Goal: Check status: Check status

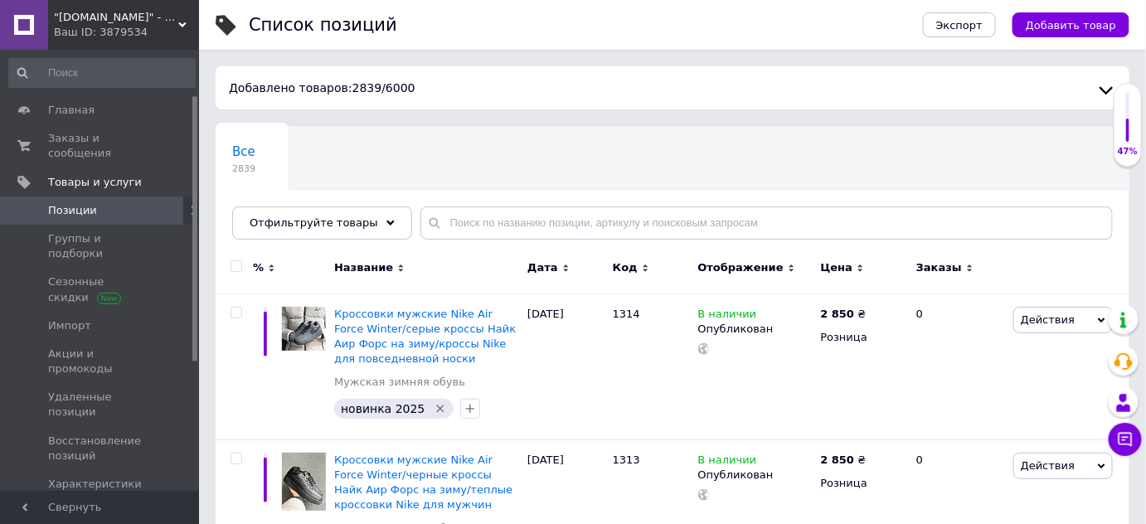
scroll to position [75, 0]
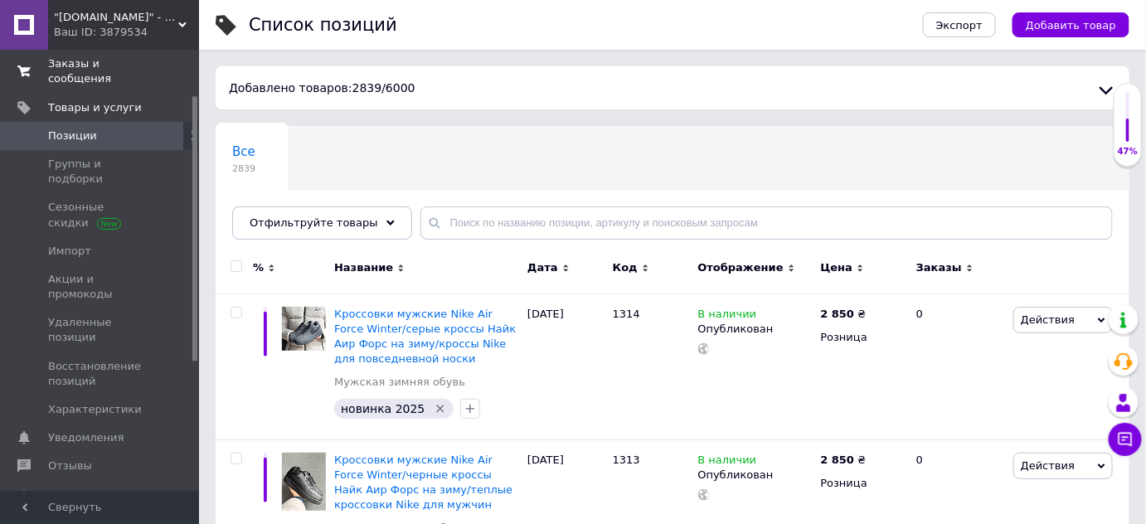
click at [92, 65] on span "Заказы и сообщения" at bounding box center [100, 71] width 105 height 30
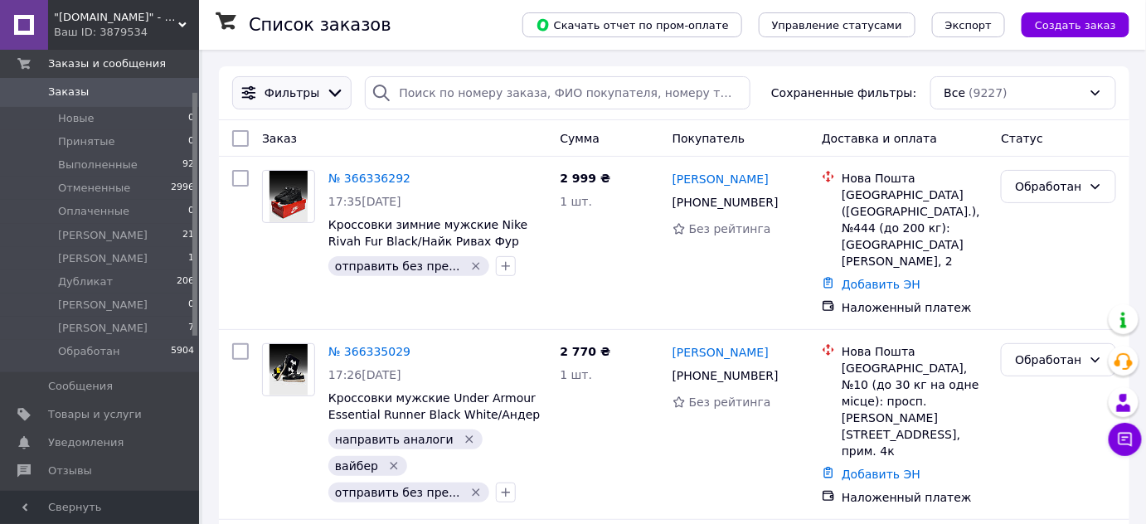
click at [323, 95] on div at bounding box center [335, 93] width 25 height 18
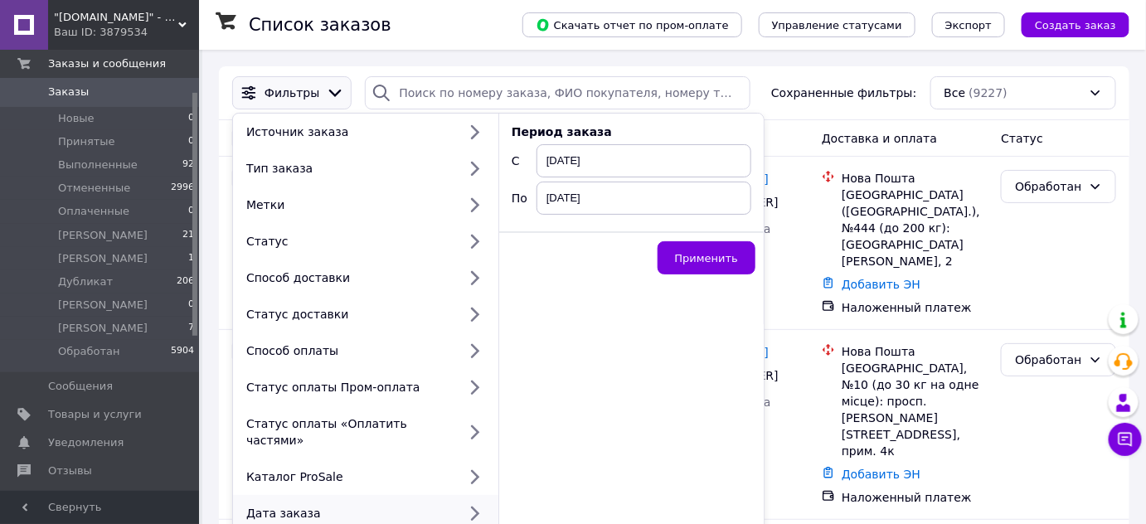
click at [682, 155] on span "[DATE]" at bounding box center [643, 160] width 215 height 33
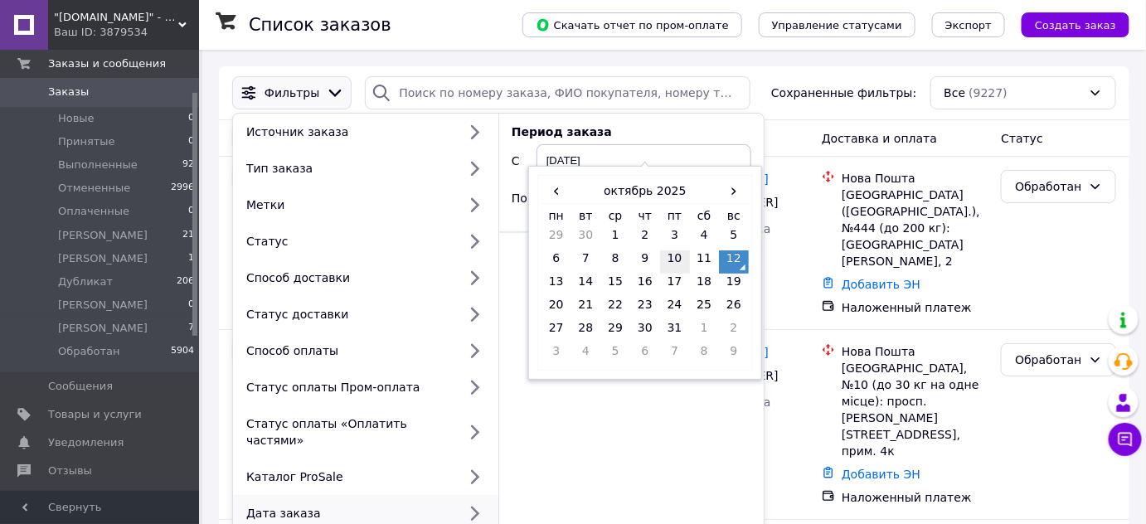
click at [669, 254] on td "10" at bounding box center [675, 261] width 30 height 23
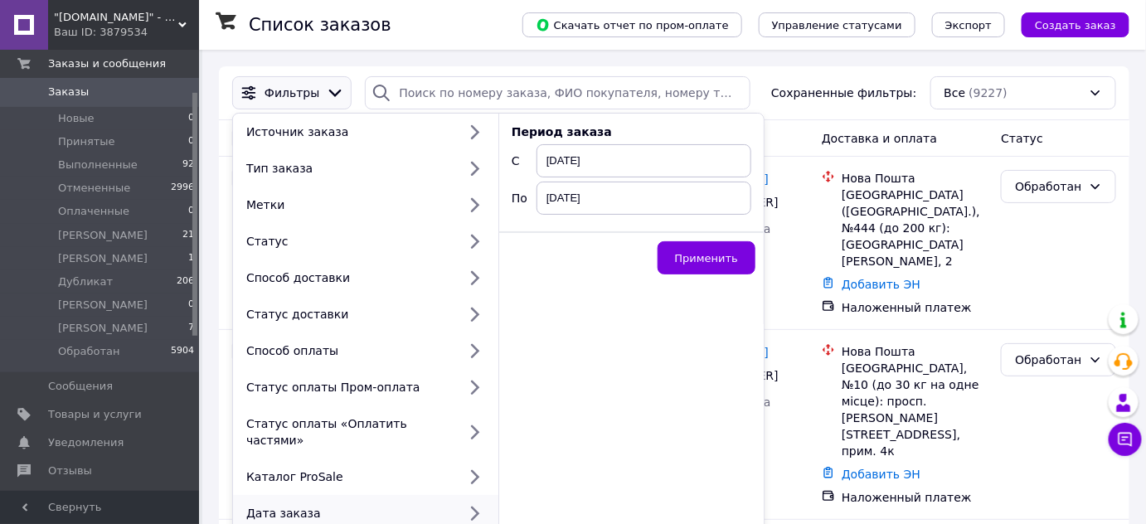
click at [666, 204] on span "[DATE]" at bounding box center [643, 198] width 215 height 33
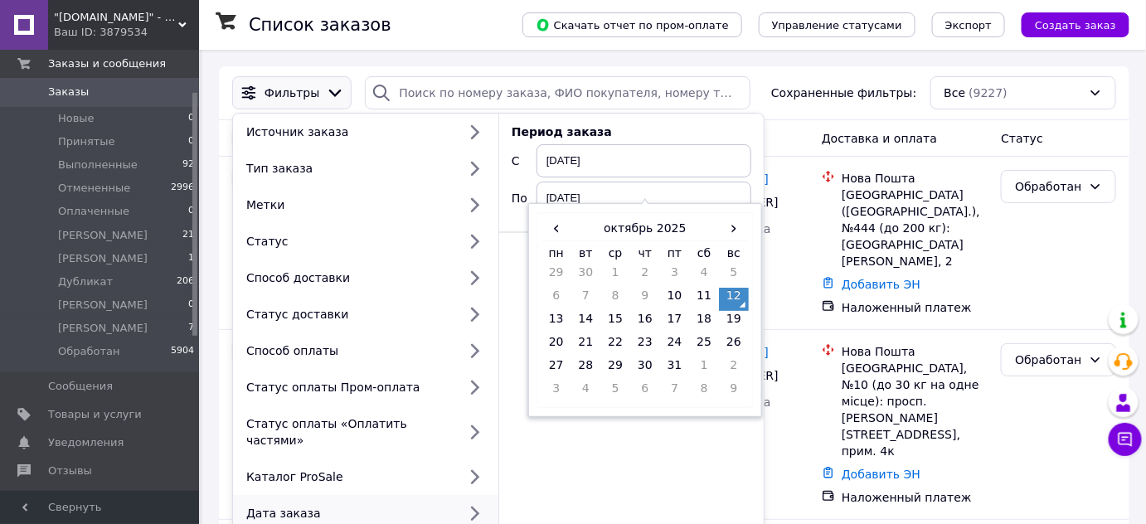
click at [643, 169] on span "[DATE]" at bounding box center [643, 160] width 215 height 33
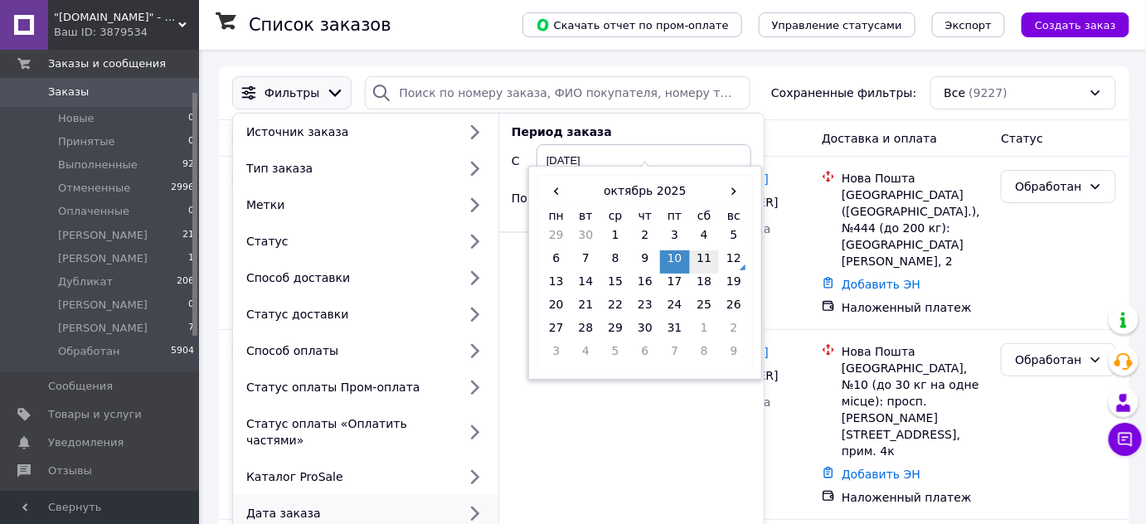
click at [706, 260] on td "11" at bounding box center [705, 261] width 30 height 23
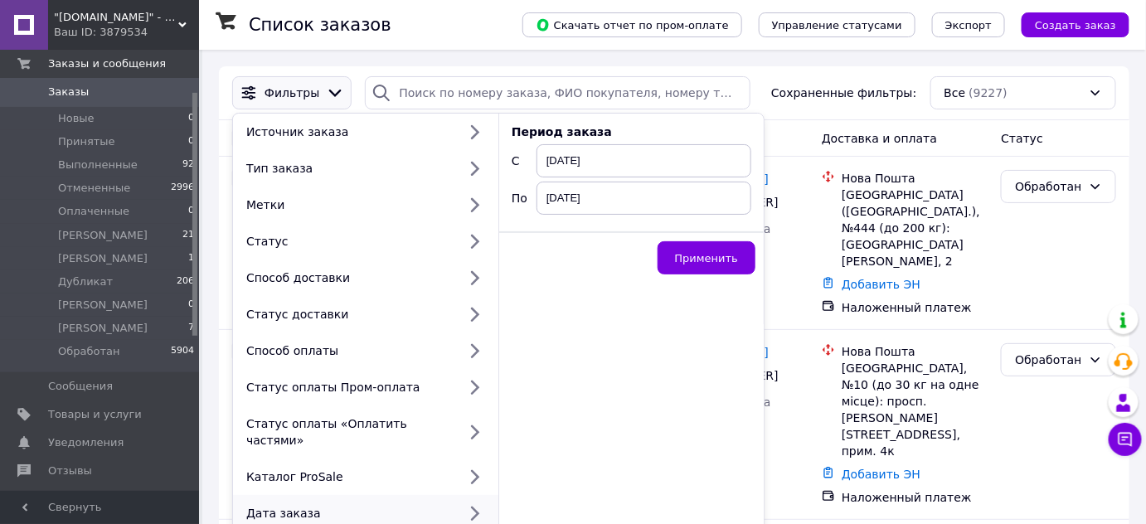
click at [676, 208] on span "[DATE]" at bounding box center [643, 198] width 215 height 33
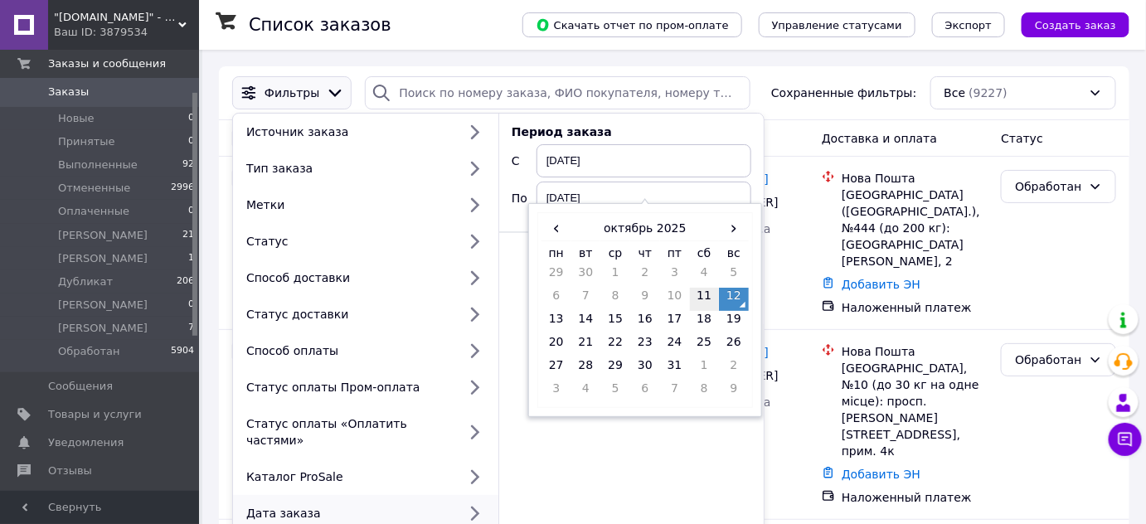
click at [704, 298] on td "11" at bounding box center [705, 299] width 30 height 23
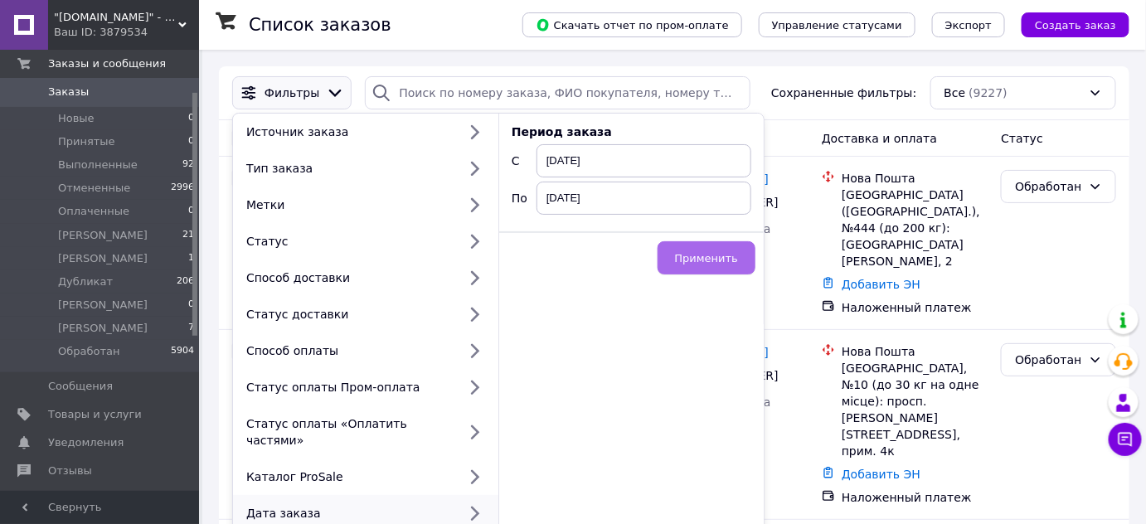
click at [730, 262] on span "Применить" at bounding box center [706, 258] width 63 height 12
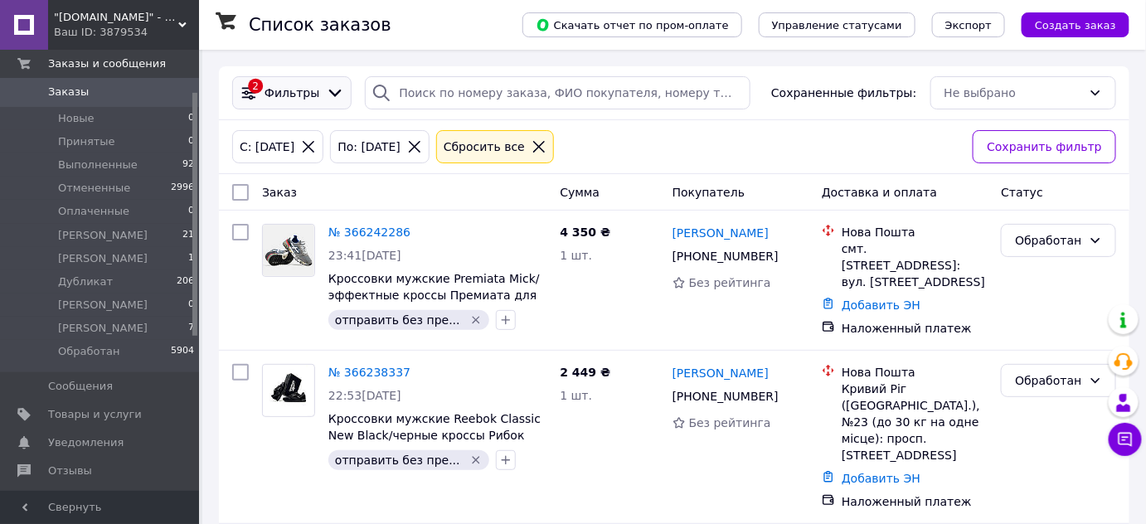
click at [311, 93] on span "Фильтры" at bounding box center [291, 93] width 55 height 17
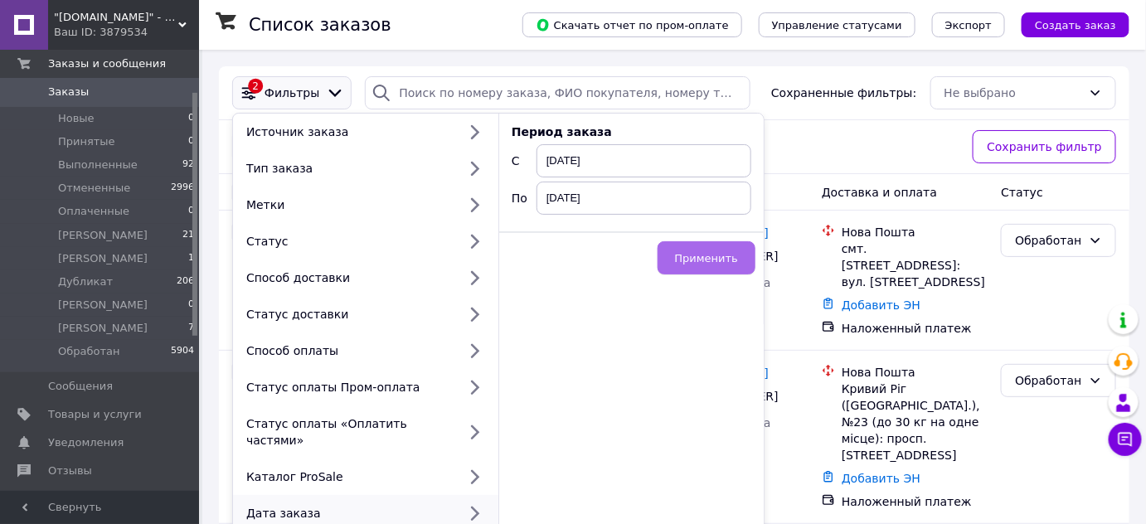
click at [720, 260] on span "Применить" at bounding box center [706, 258] width 63 height 12
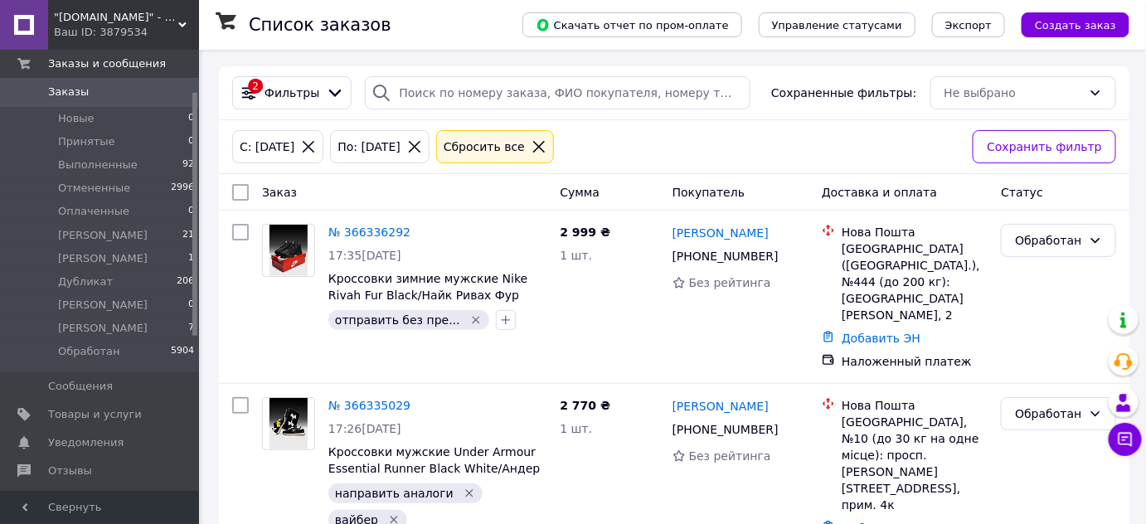
click at [244, 189] on input "checkbox" at bounding box center [240, 192] width 17 height 17
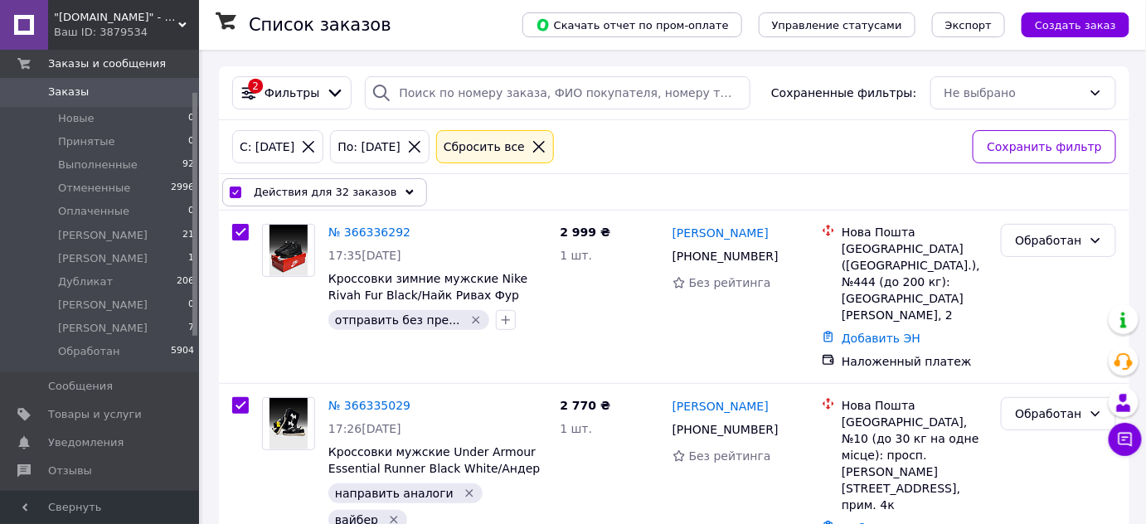
checkbox input "true"
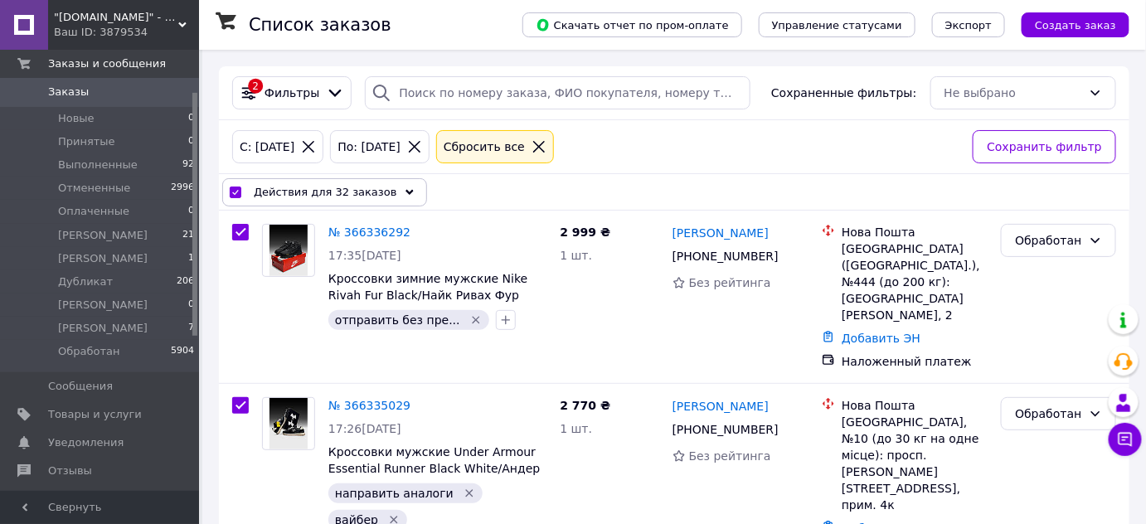
checkbox input "true"
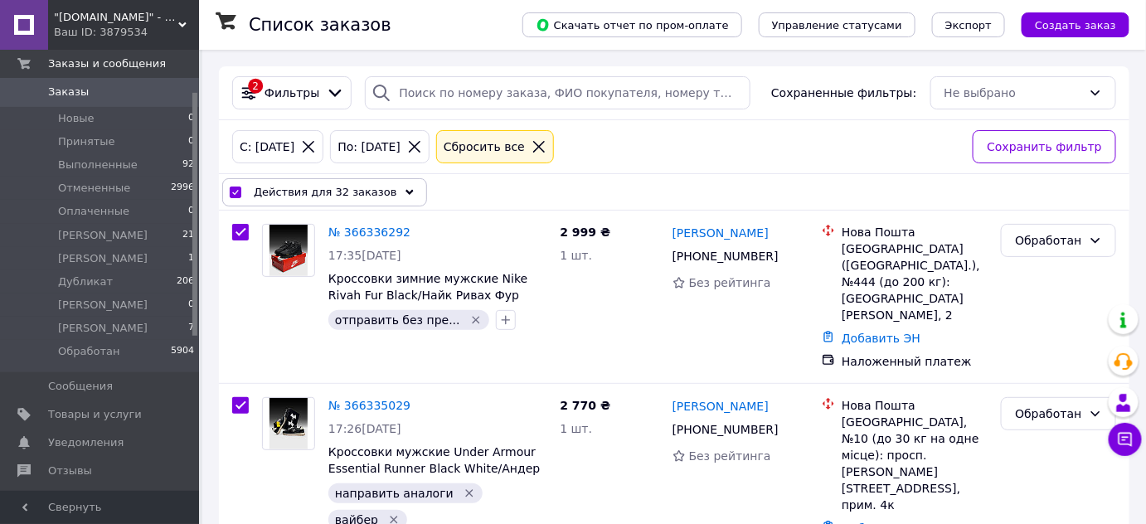
checkbox input "true"
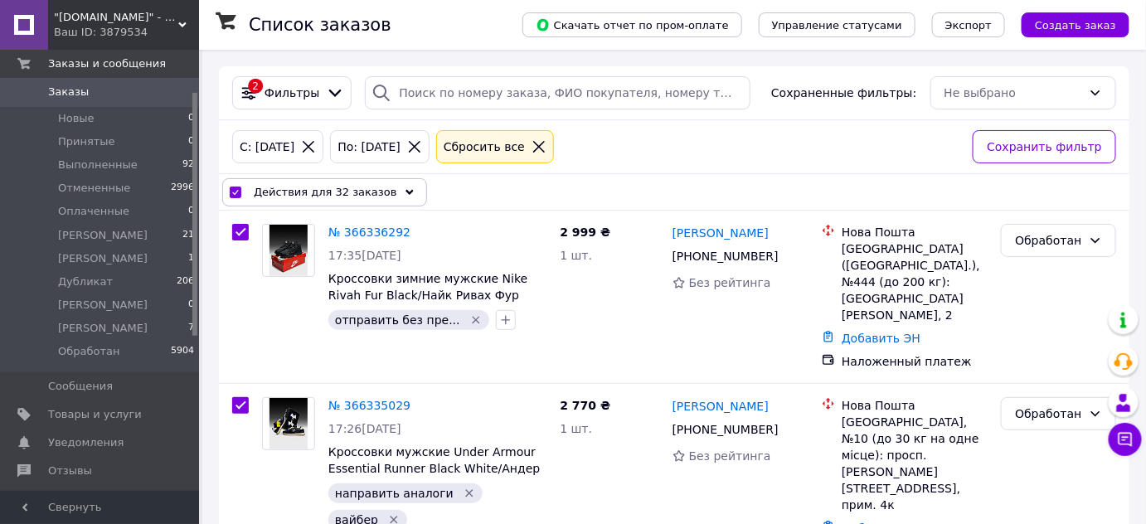
checkbox input "true"
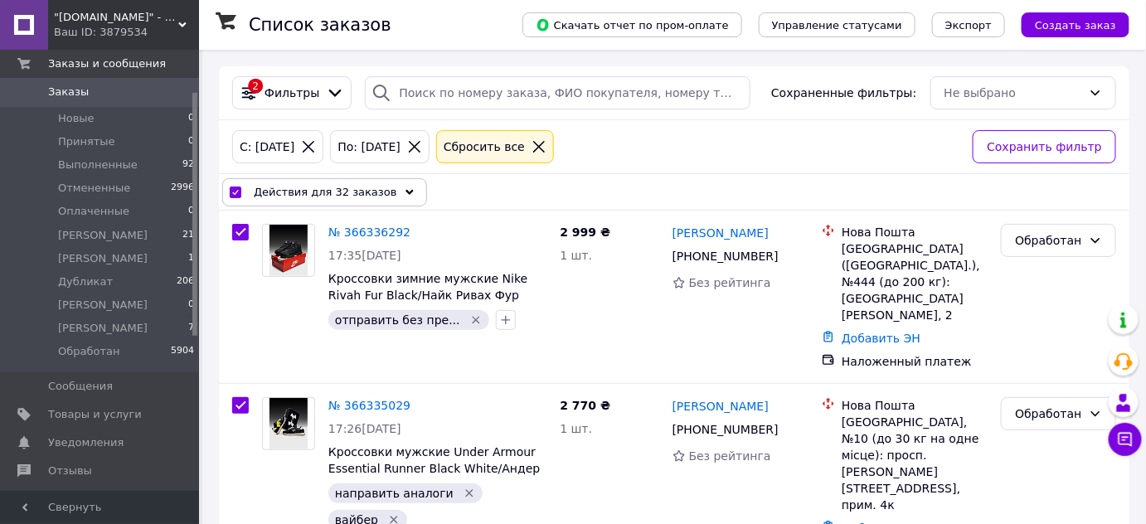
checkbox input "true"
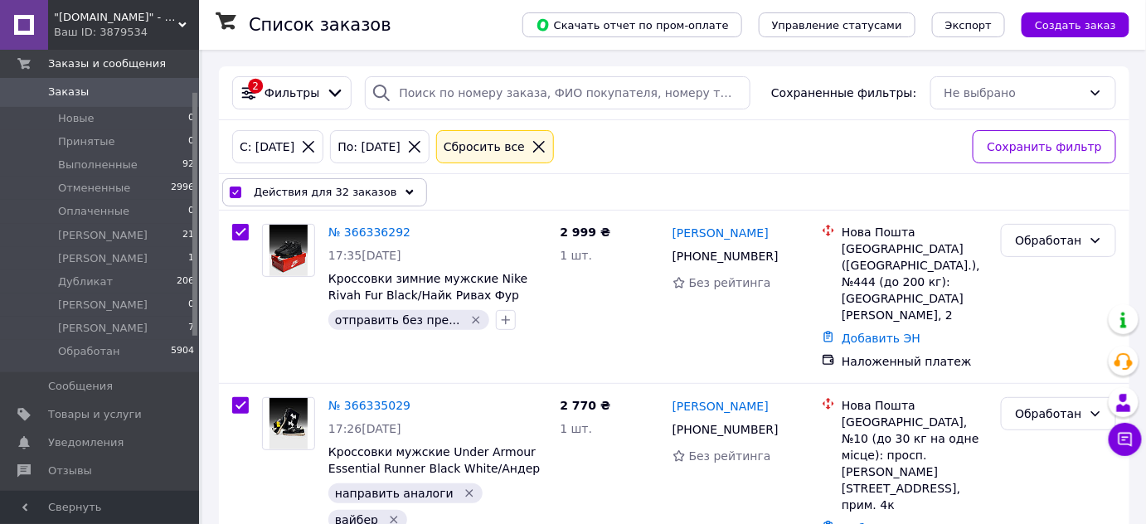
checkbox input "true"
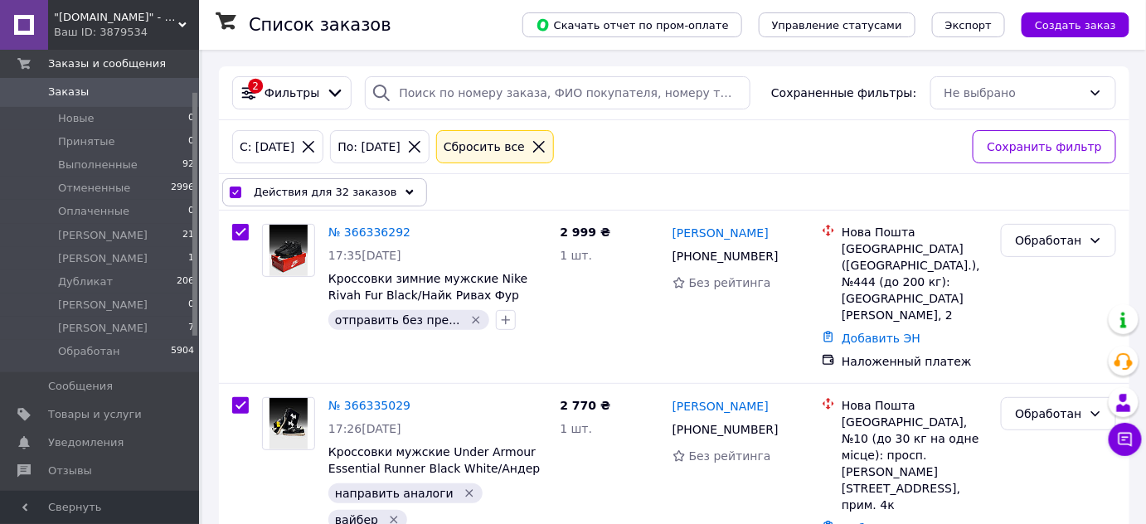
checkbox input "true"
click at [244, 189] on div "Действия для 32 заказов" at bounding box center [324, 192] width 205 height 28
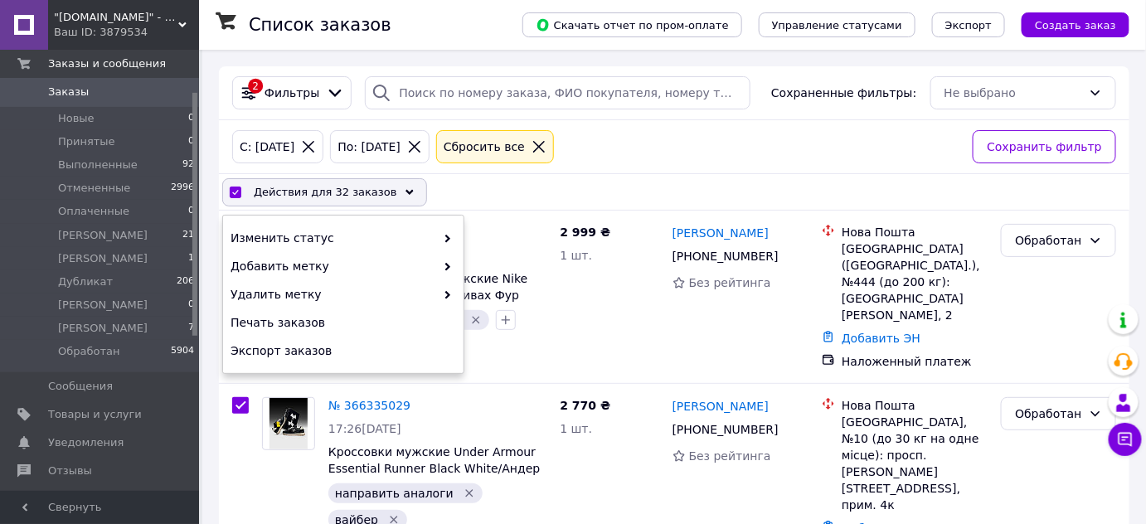
click at [232, 189] on input "checkbox" at bounding box center [235, 192] width 11 height 11
checkbox input "false"
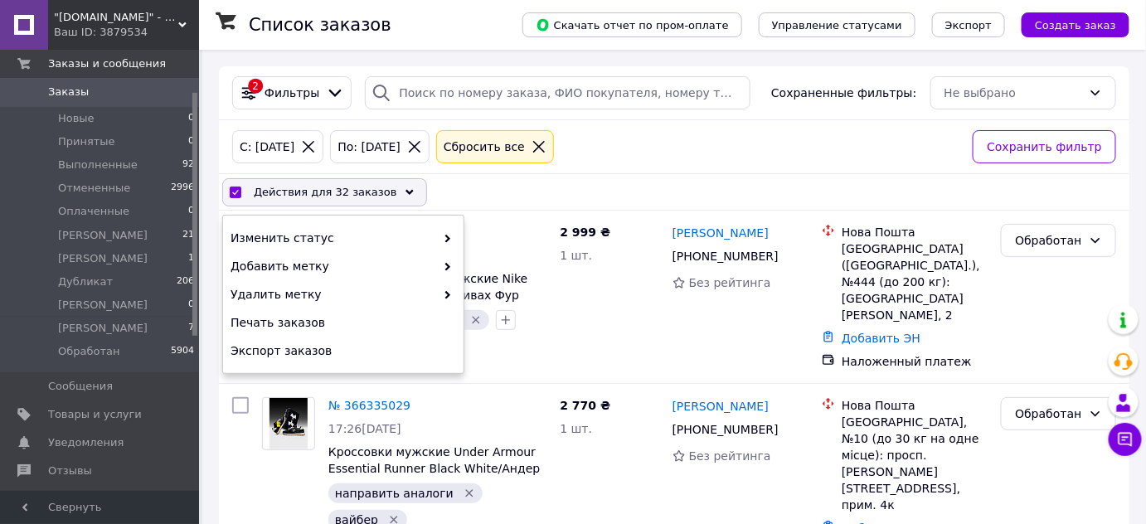
checkbox input "false"
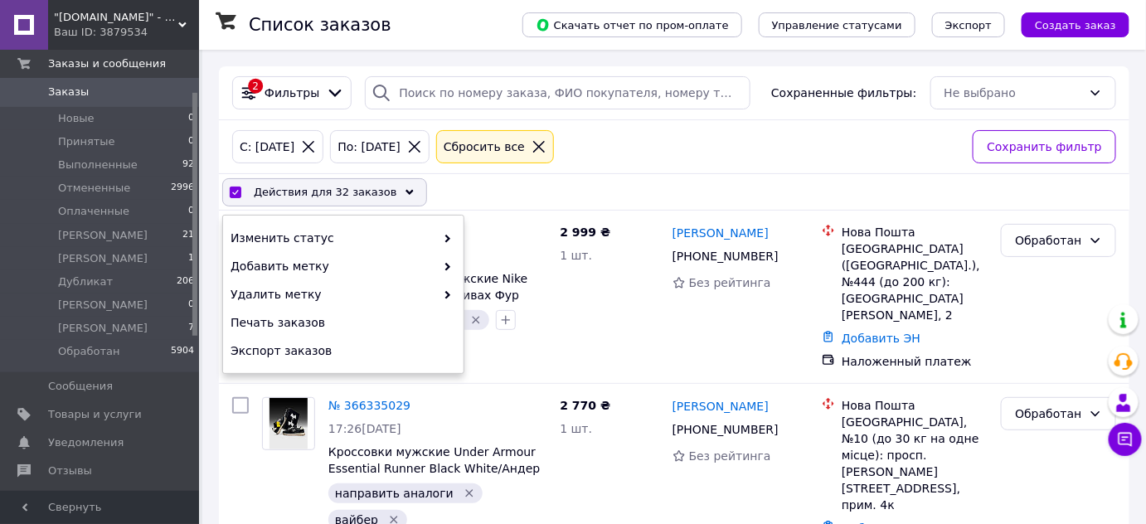
checkbox input "false"
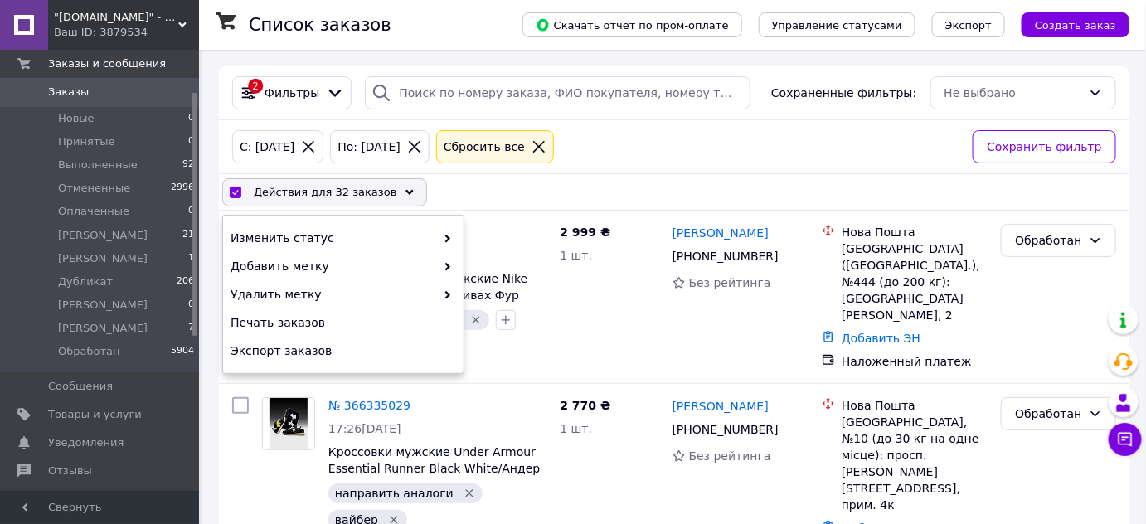
checkbox input "false"
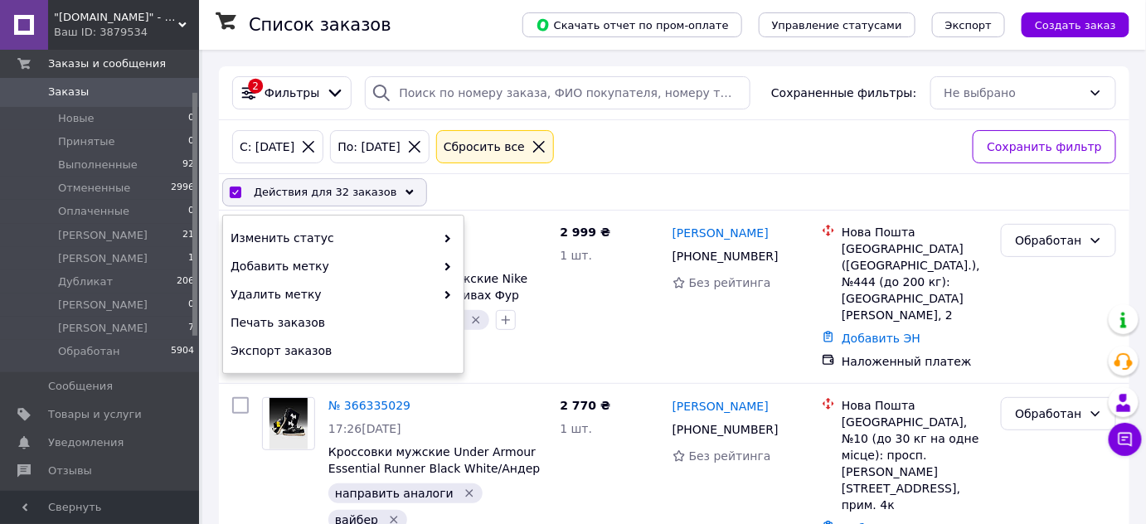
checkbox input "false"
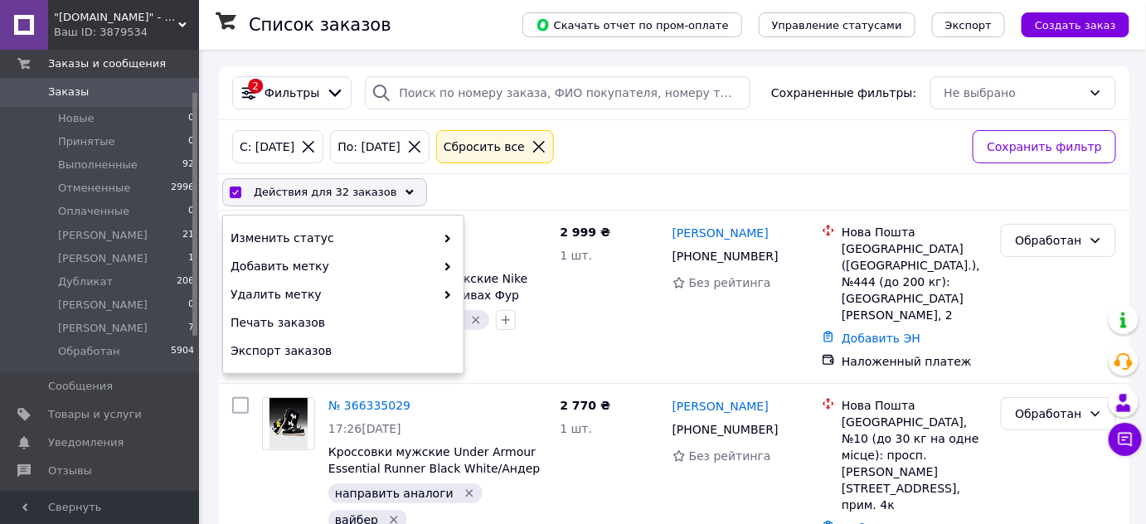
checkbox input "false"
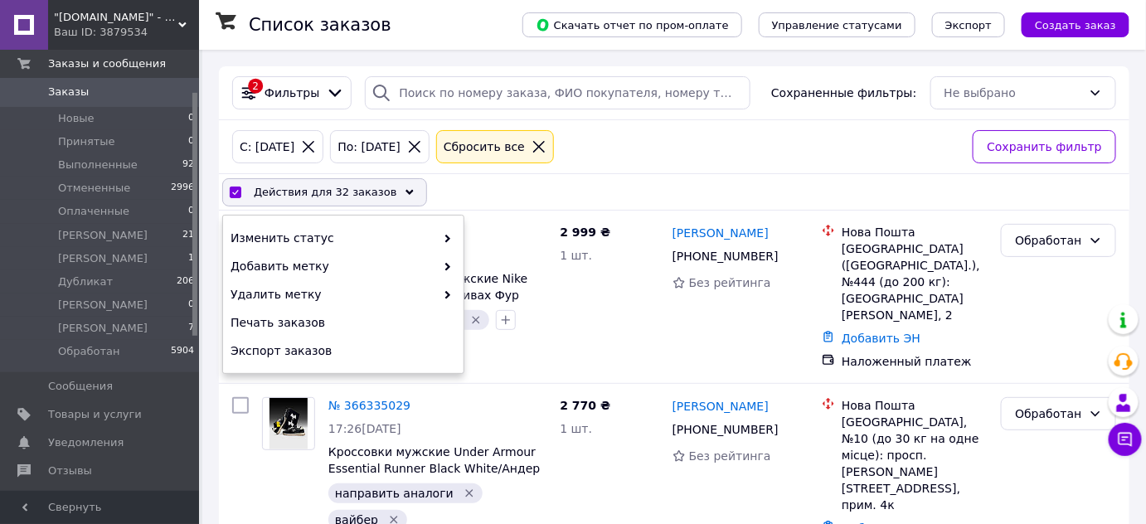
checkbox input "false"
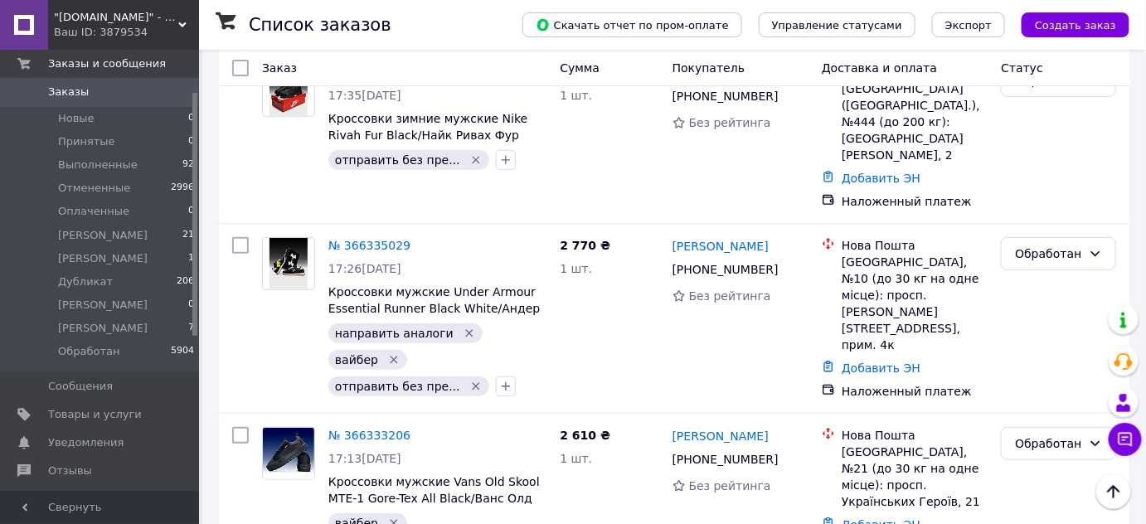
scroll to position [9, 0]
